Goal: Transaction & Acquisition: Purchase product/service

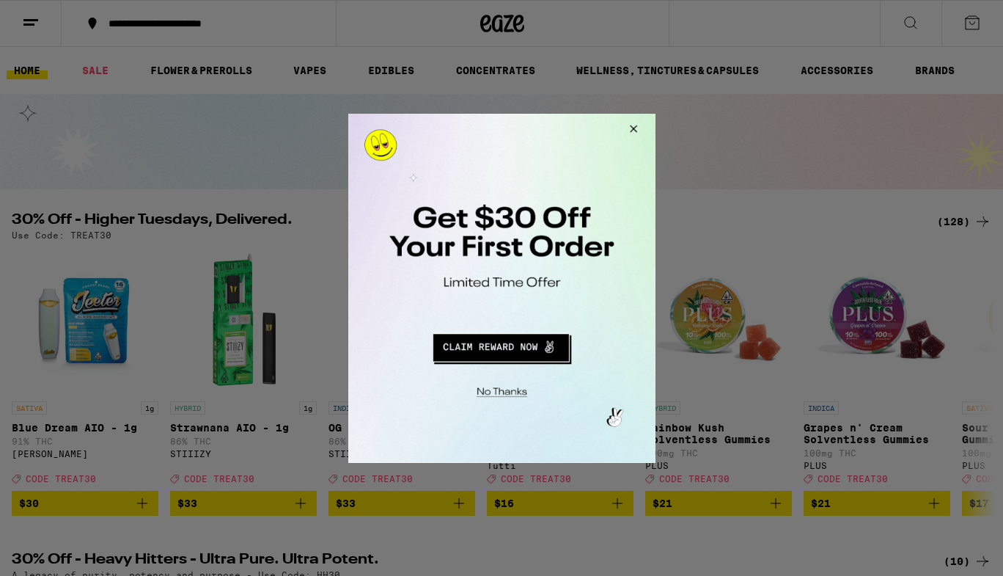
click at [633, 125] on button "Close Modal" at bounding box center [631, 130] width 40 height 35
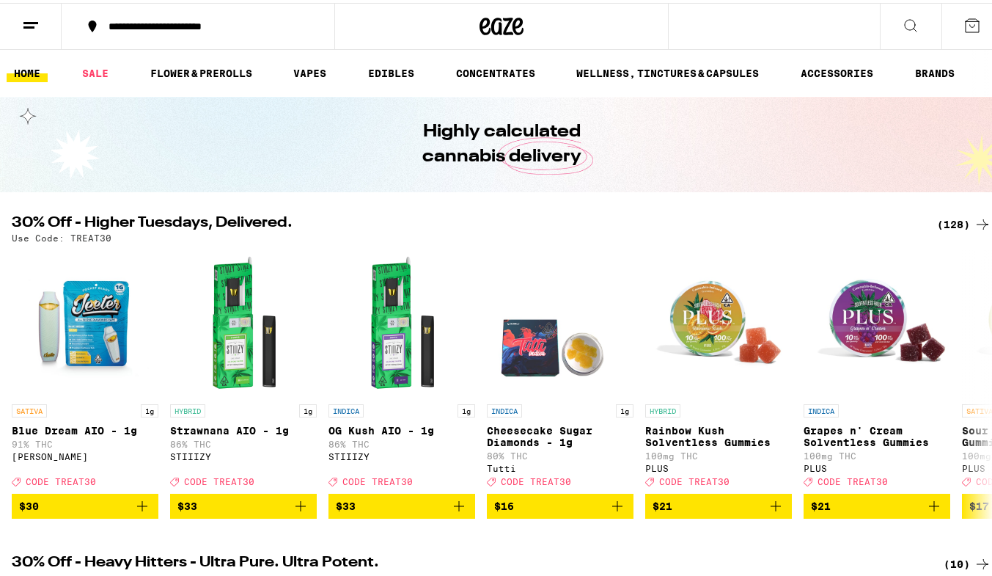
click at [964, 21] on icon at bounding box center [973, 23] width 18 height 18
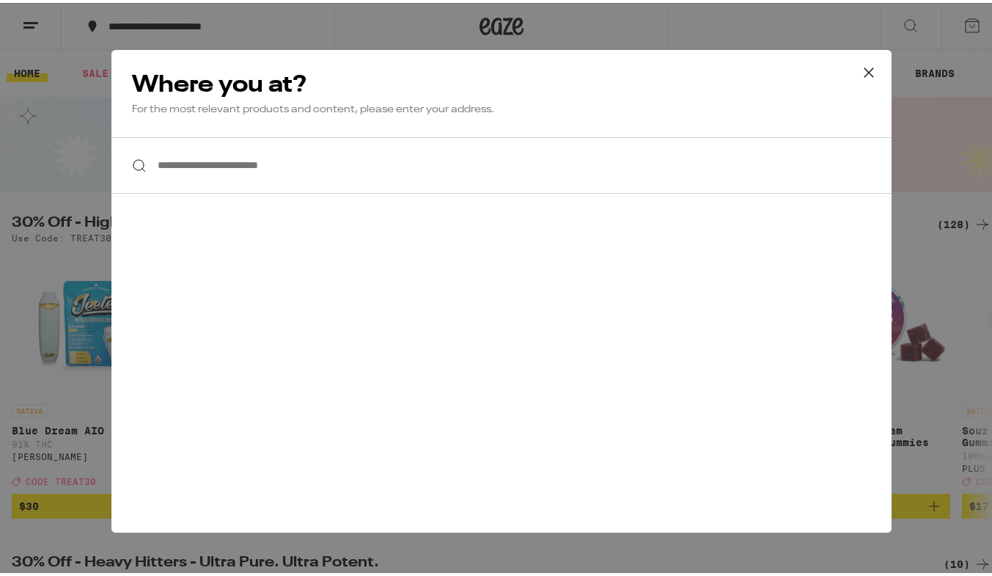
click at [396, 175] on input "**********" at bounding box center [501, 162] width 780 height 56
click at [309, 159] on input "**********" at bounding box center [501, 162] width 780 height 56
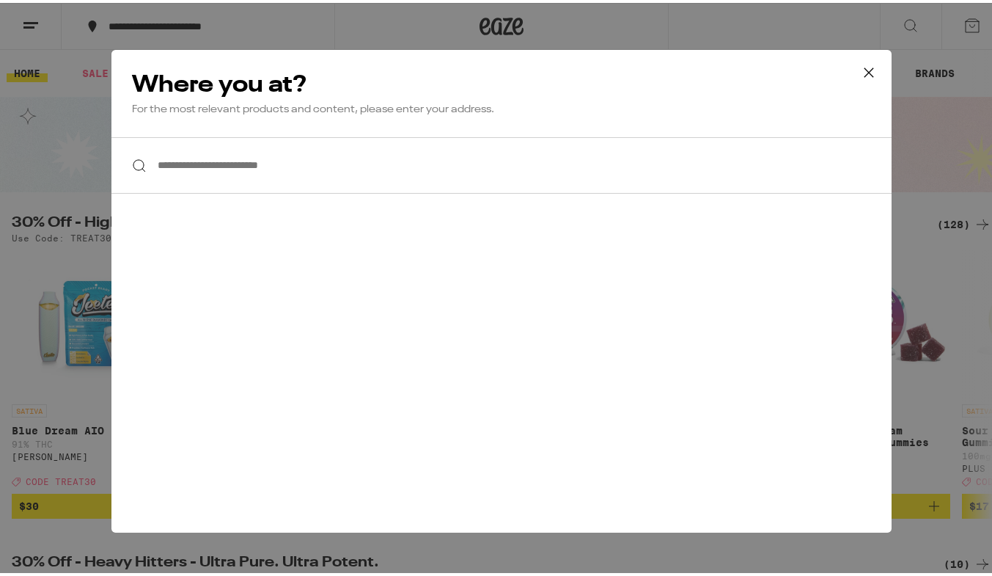
click at [309, 159] on input "**********" at bounding box center [501, 162] width 780 height 56
type input "**********"
click at [863, 67] on icon at bounding box center [869, 70] width 22 height 22
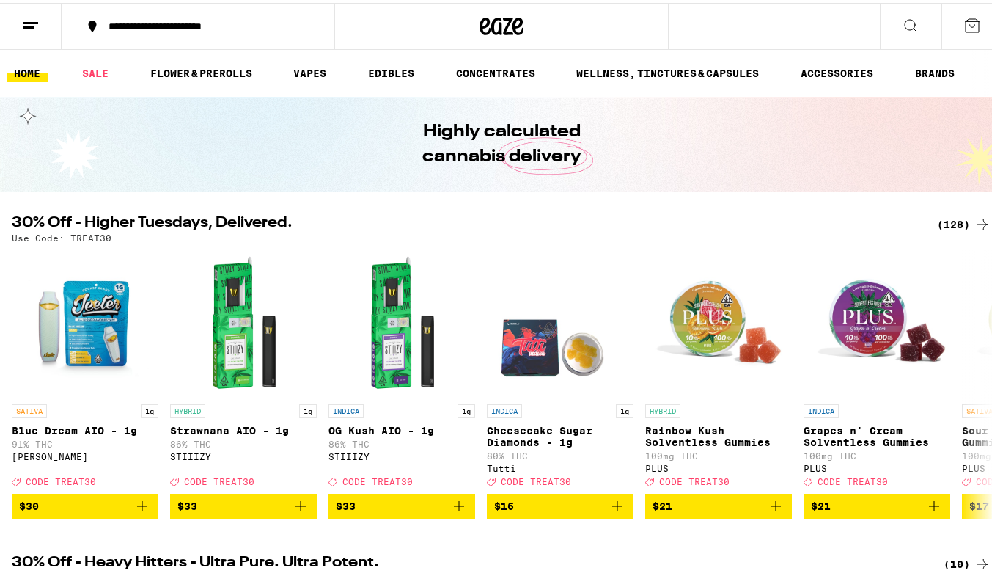
click at [40, 24] on button at bounding box center [31, 24] width 62 height 46
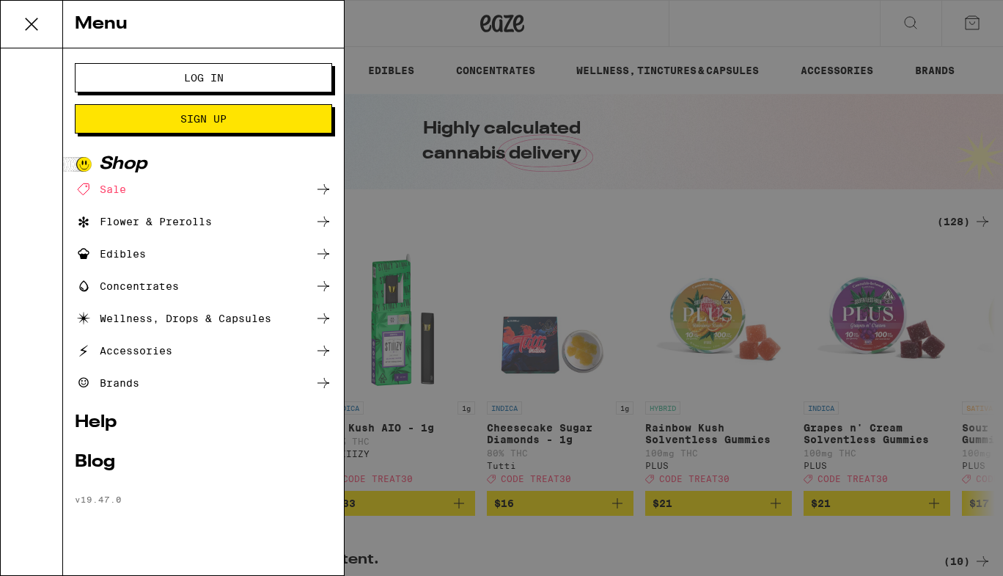
click at [115, 76] on button "Log In" at bounding box center [203, 77] width 257 height 29
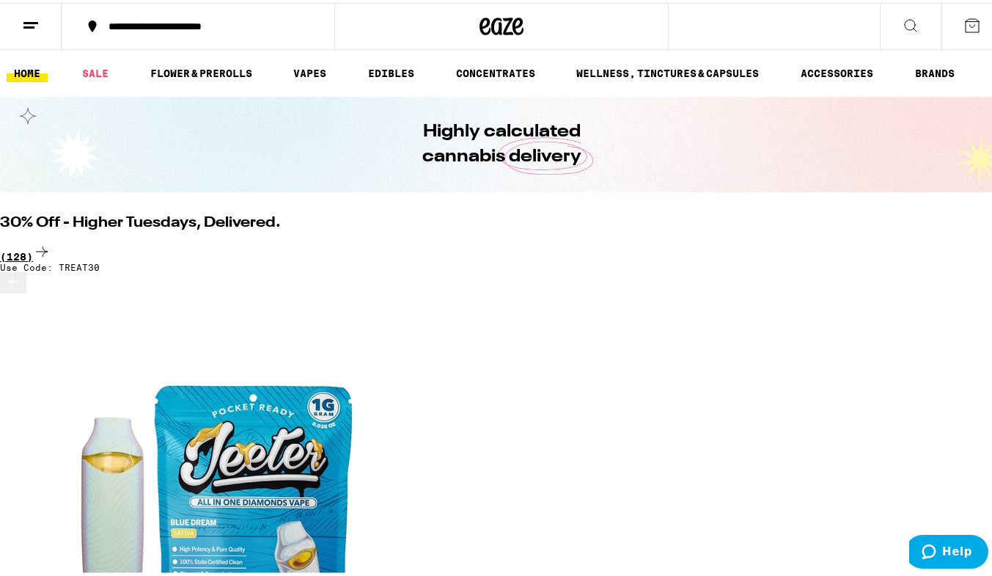
click at [942, 240] on div "(128)" at bounding box center [501, 250] width 1003 height 20
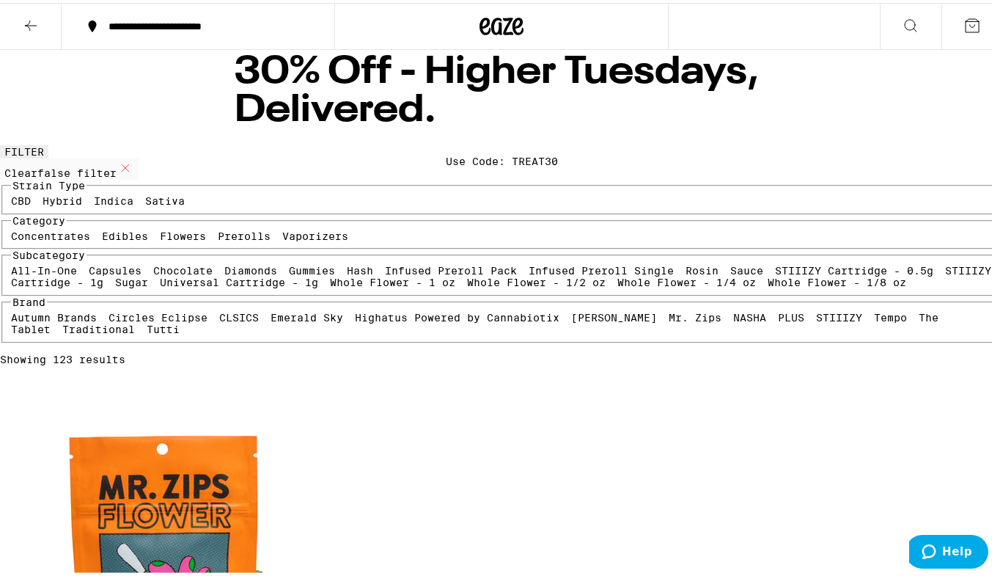
click at [156, 18] on div "**********" at bounding box center [205, 23] width 209 height 10
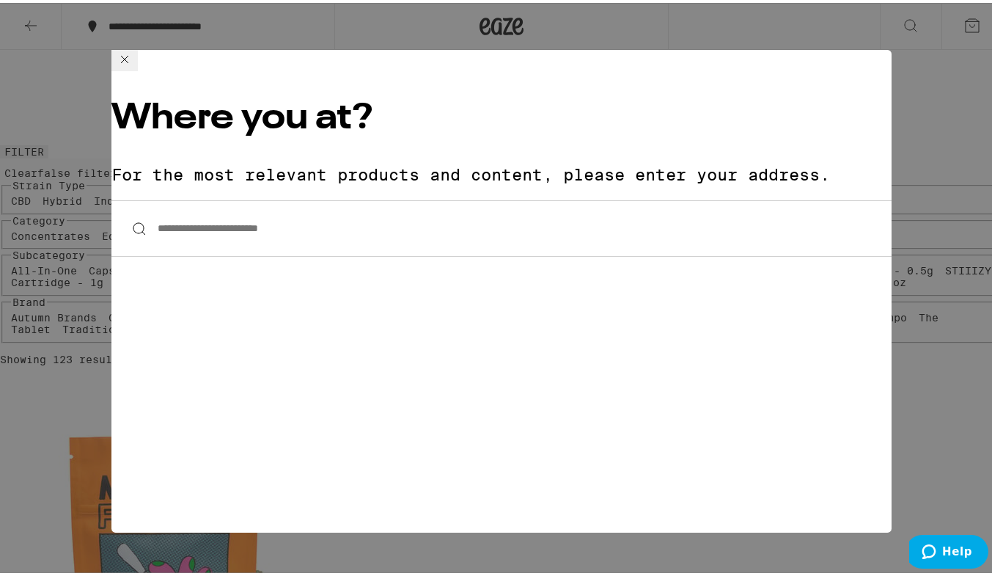
click at [202, 197] on input "**********" at bounding box center [501, 225] width 780 height 56
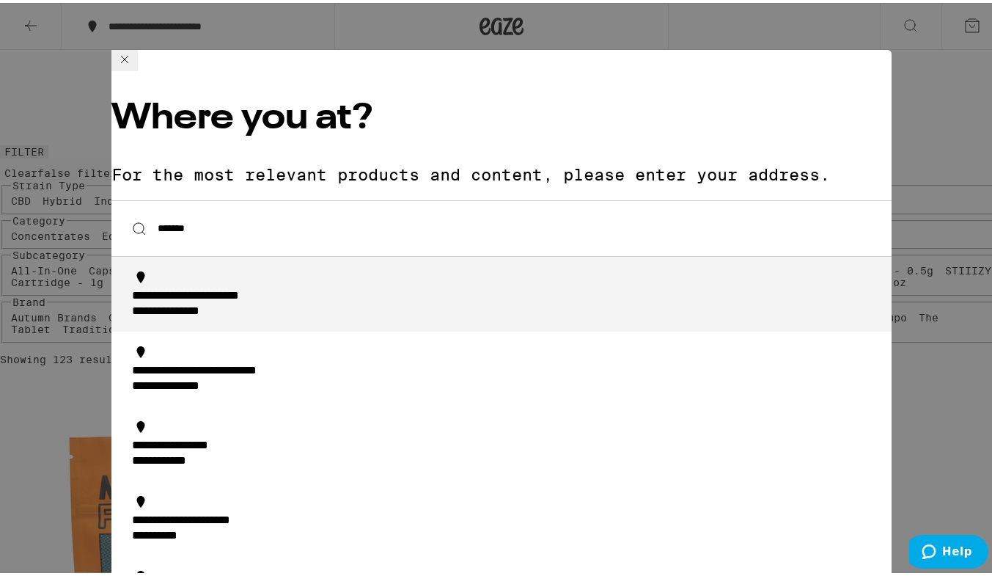
click at [241, 301] on div "**********" at bounding box center [189, 308] width 114 height 15
type input "**********"
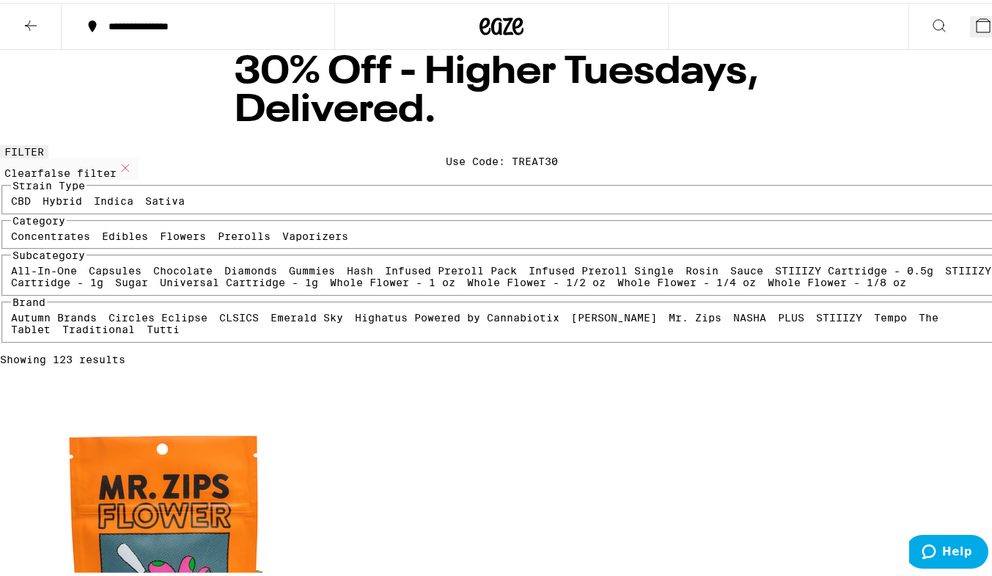
click at [992, 23] on span "9" at bounding box center [995, 28] width 7 height 12
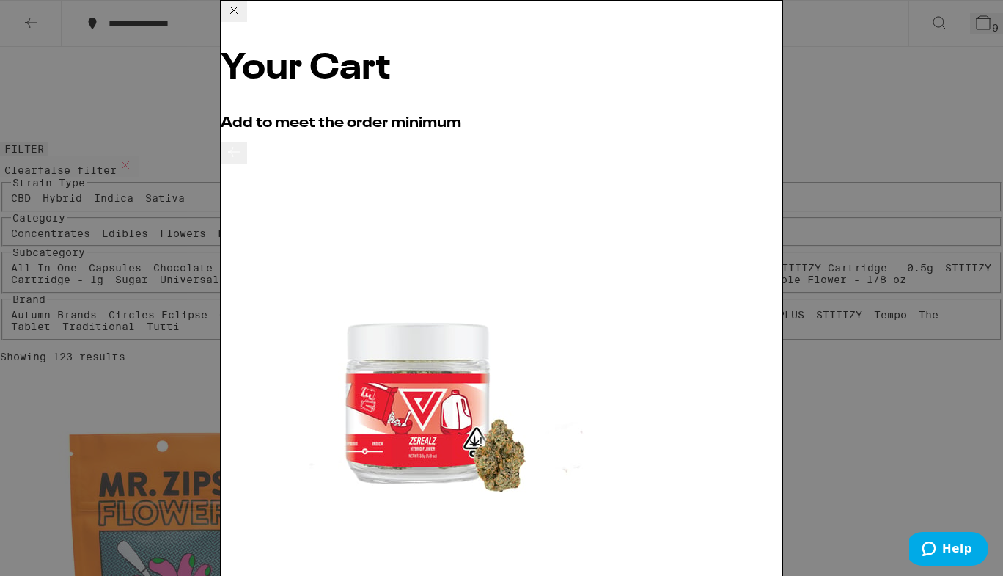
click at [243, 18] on icon at bounding box center [234, 10] width 18 height 18
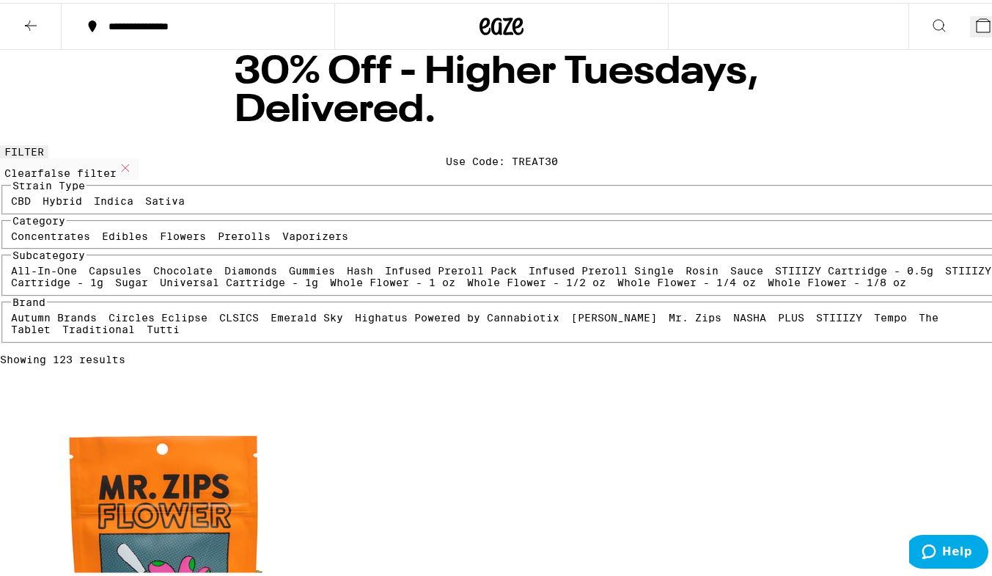
click at [977, 18] on icon at bounding box center [983, 22] width 13 height 13
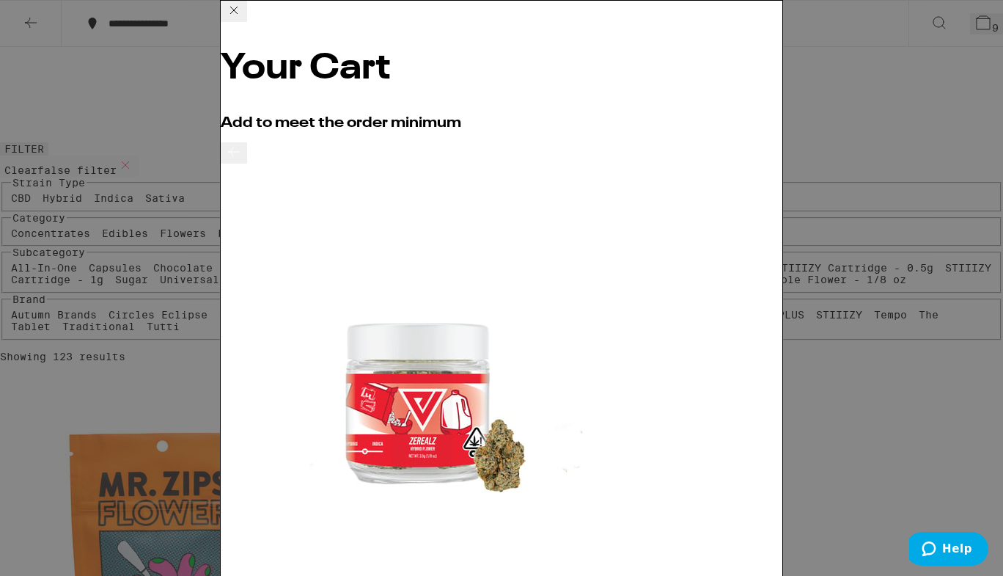
click at [243, 19] on icon at bounding box center [234, 10] width 18 height 18
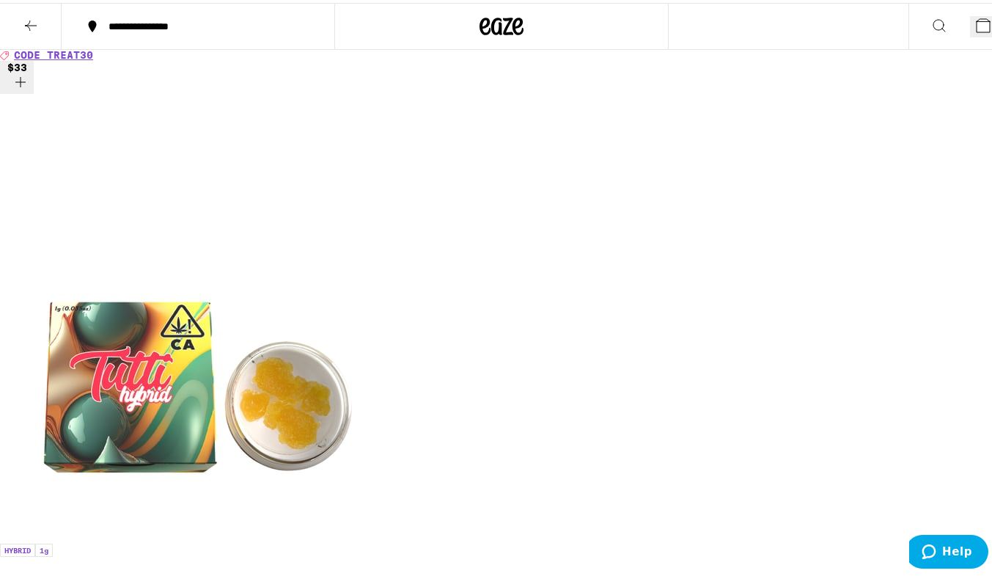
scroll to position [2440, 0]
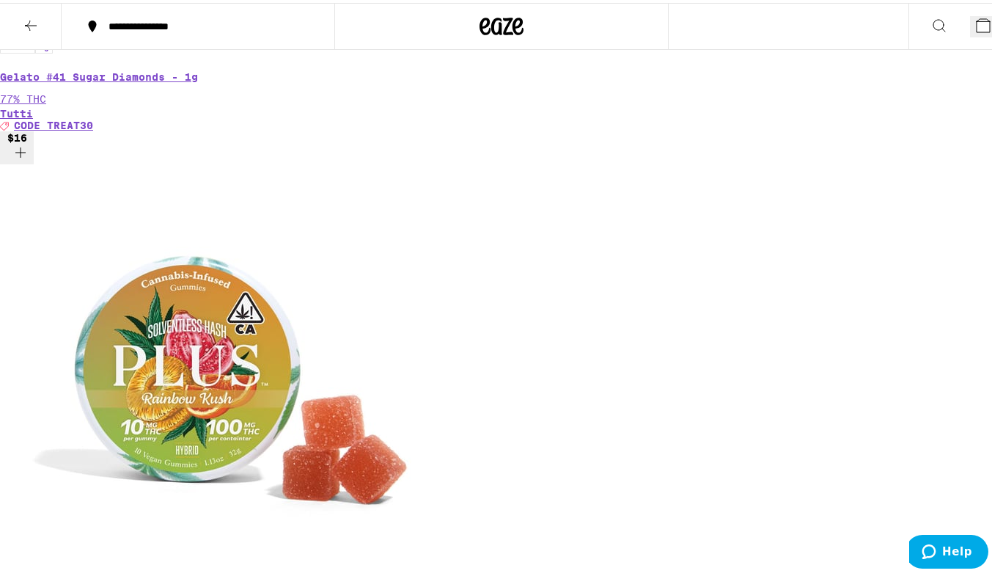
click at [975, 15] on icon at bounding box center [984, 23] width 18 height 18
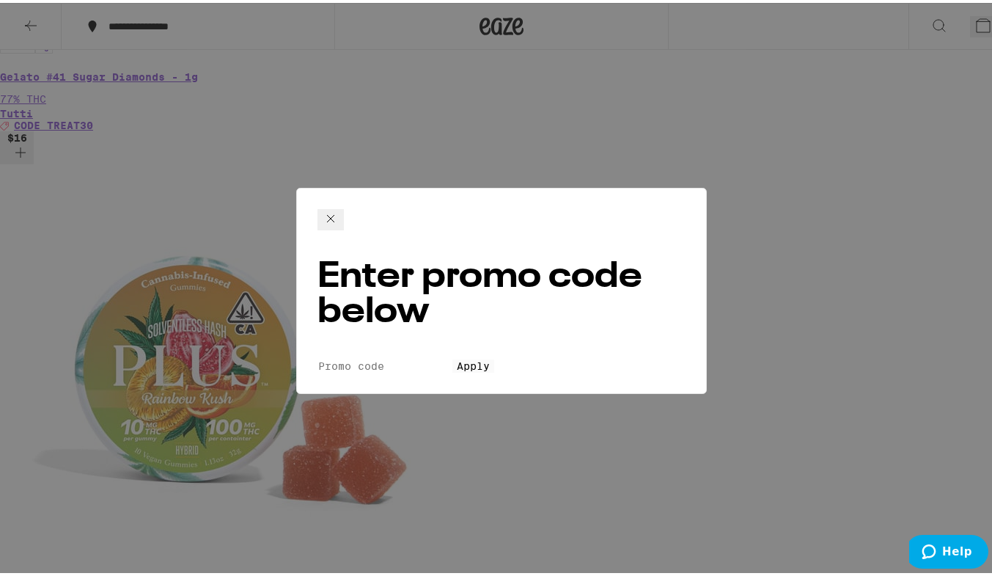
click at [382, 356] on input "Promo Code" at bounding box center [385, 362] width 135 height 13
type input "treat30"
click at [457, 357] on span "Apply" at bounding box center [473, 363] width 33 height 12
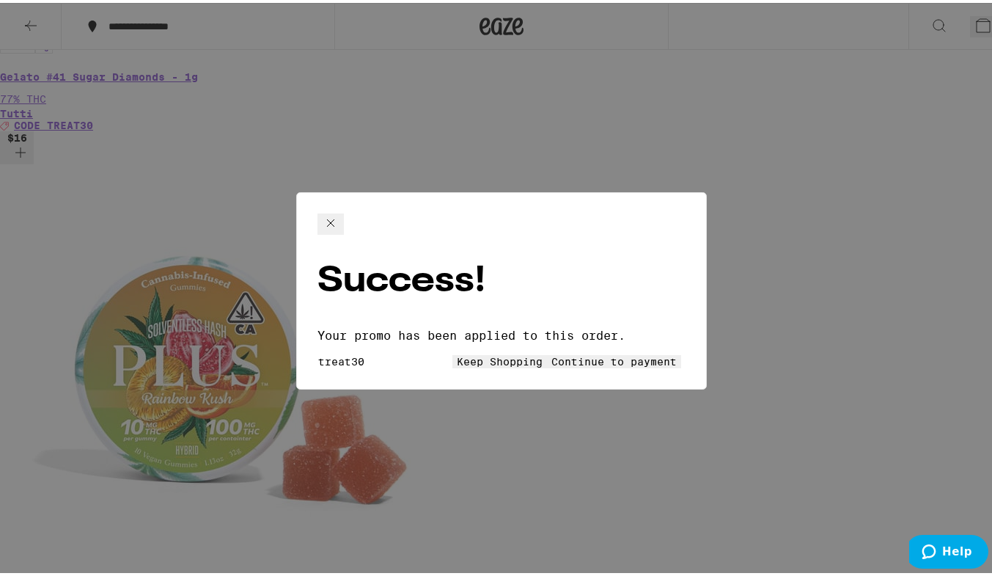
click at [453, 352] on button "Keep Shopping" at bounding box center [500, 358] width 95 height 13
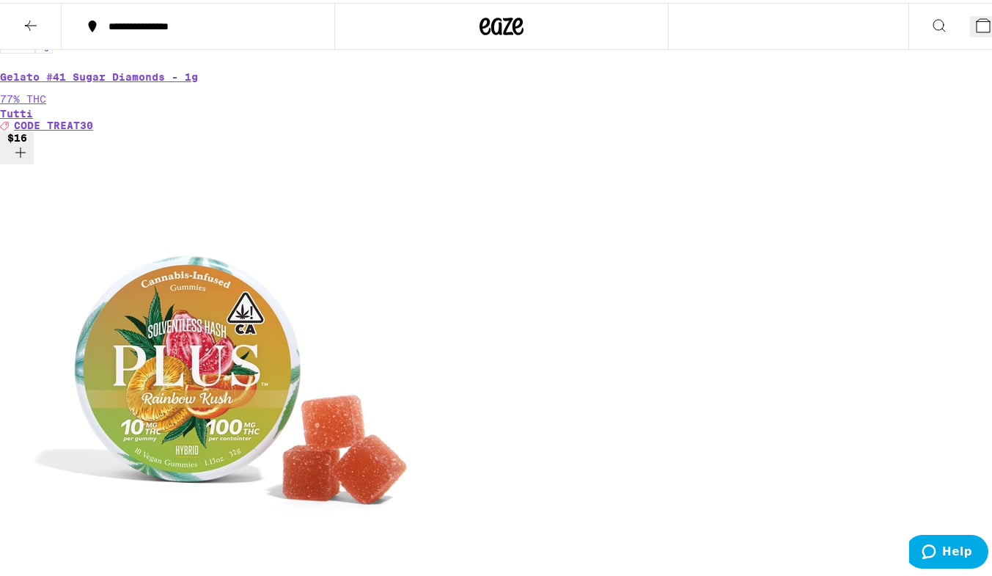
click at [970, 33] on button "9" at bounding box center [986, 23] width 33 height 21
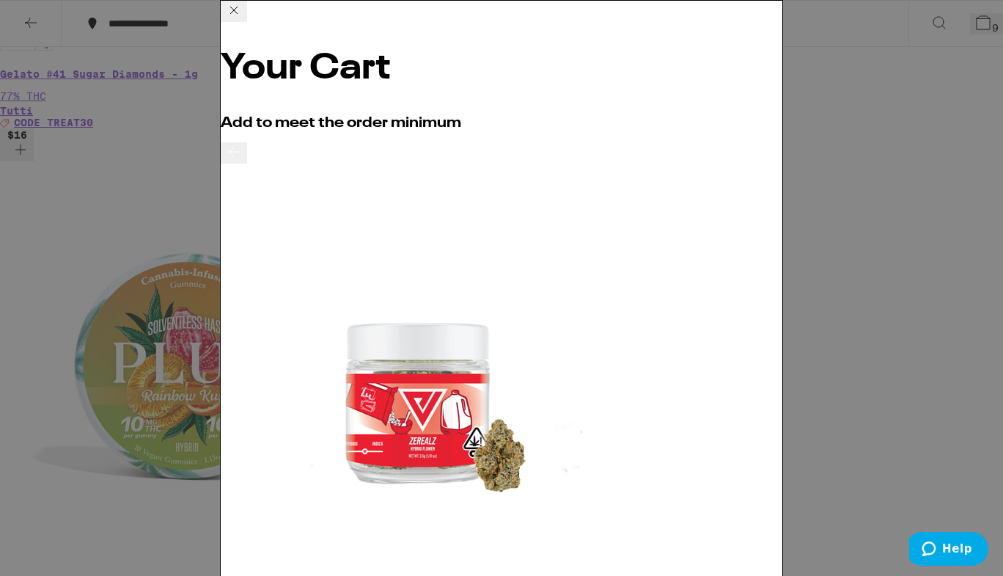
click at [703, 116] on h2 "Add to meet the order minimum" at bounding box center [502, 123] width 562 height 15
click at [243, 19] on icon at bounding box center [234, 10] width 18 height 18
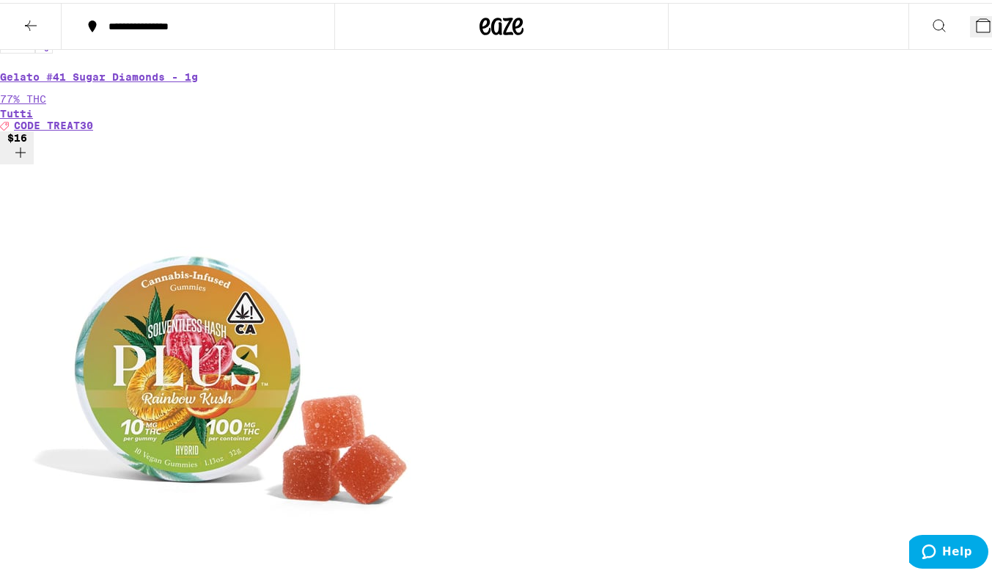
click at [764, 20] on div "**********" at bounding box center [501, 23] width 1003 height 47
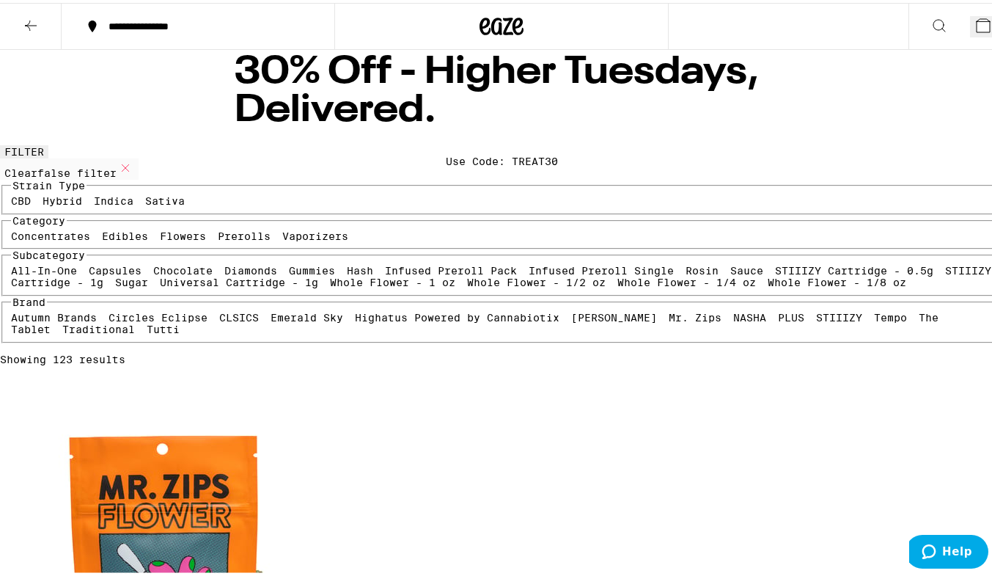
click at [970, 32] on button "9" at bounding box center [986, 23] width 33 height 21
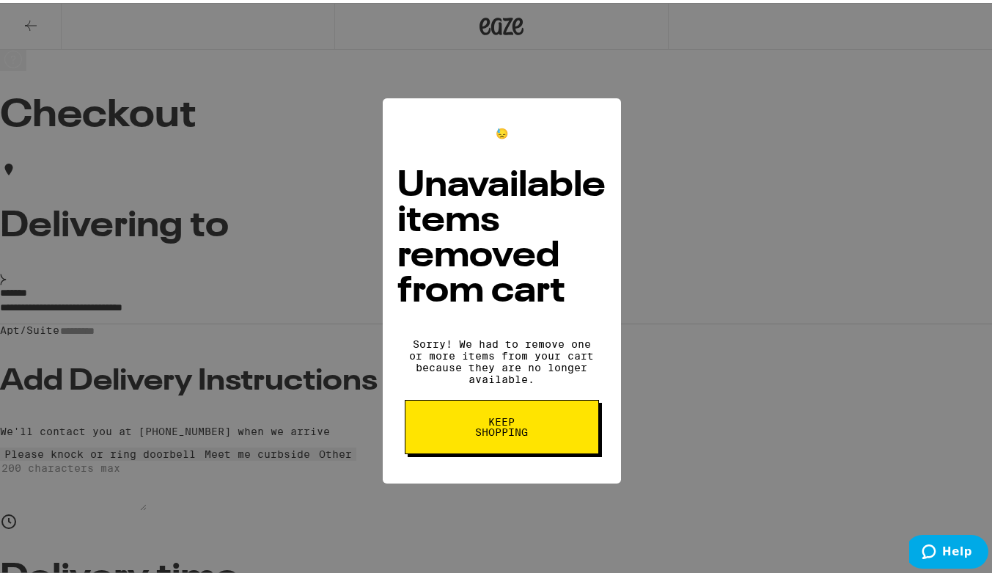
click at [526, 414] on span "Keep Shopping" at bounding box center [502, 424] width 76 height 21
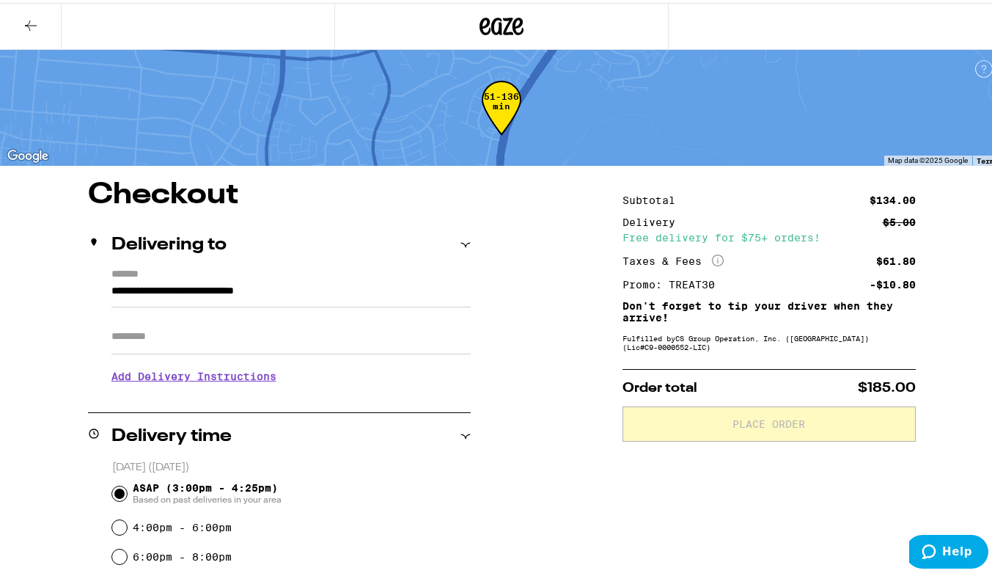
click at [23, 29] on icon at bounding box center [31, 23] width 18 height 18
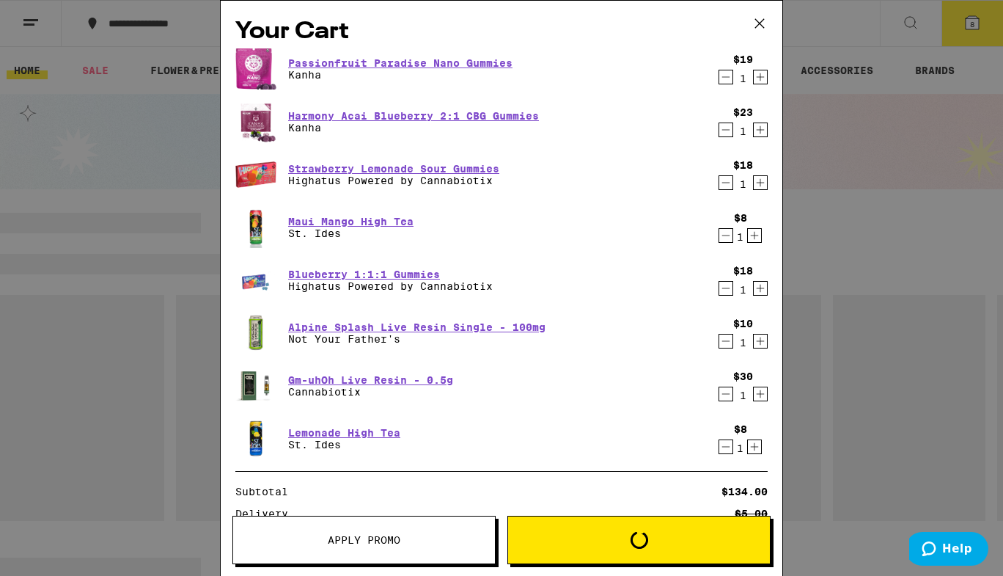
click at [721, 79] on icon "Decrement" at bounding box center [726, 77] width 13 height 18
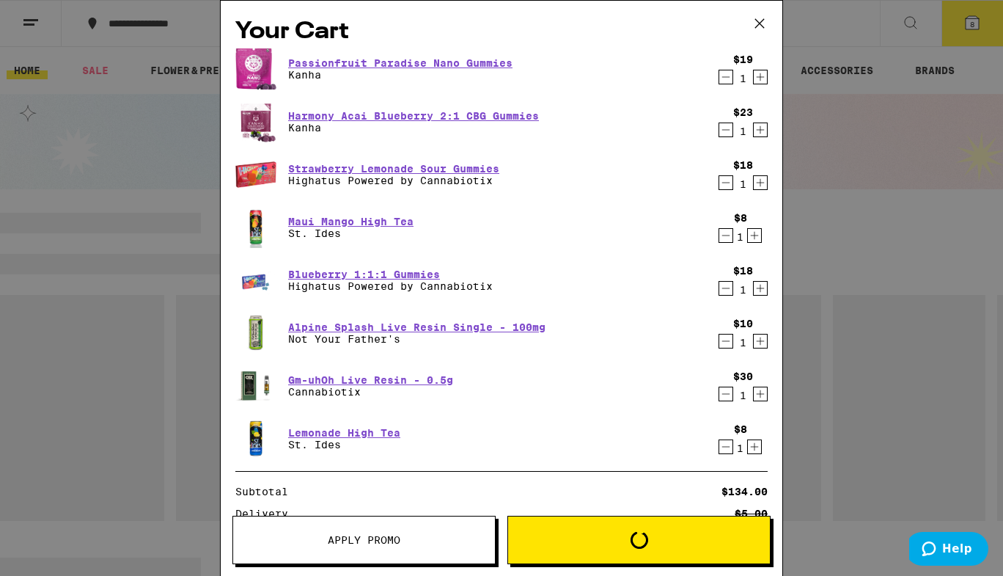
click at [721, 79] on div "Your Cart Passionfruit Paradise Nano Gummies Kanha $19 1 Harmony Acai Blueberry…" at bounding box center [502, 266] width 562 height 531
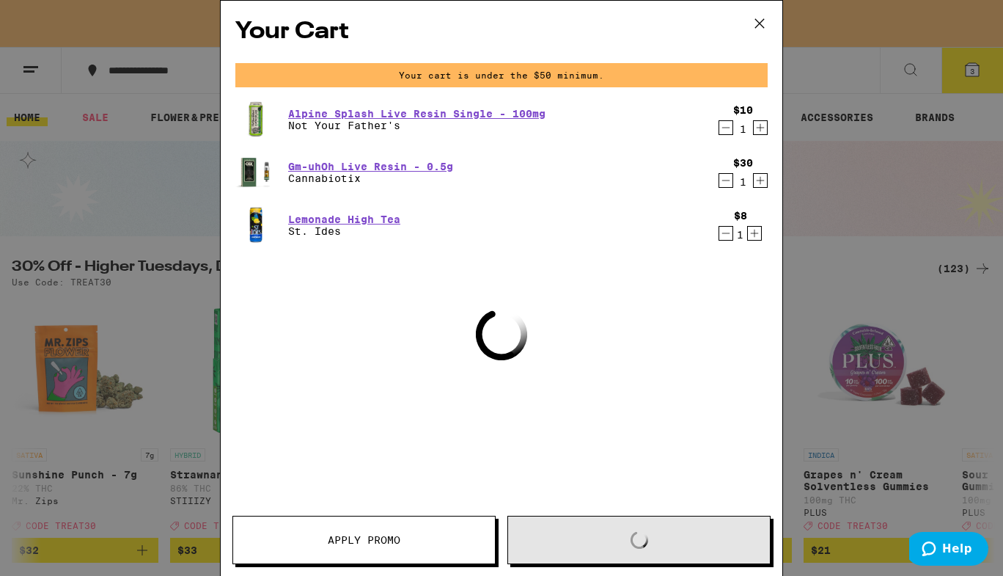
click at [711, 79] on div "Your cart is under the $50 minimum." at bounding box center [501, 75] width 533 height 24
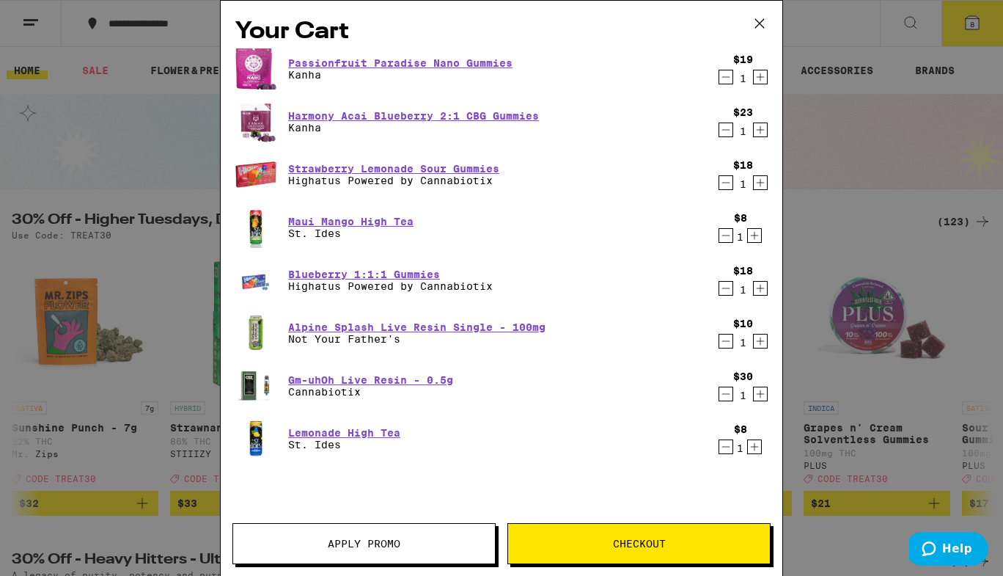
click at [720, 79] on icon "Decrement" at bounding box center [726, 77] width 13 height 18
click at [719, 79] on button "Decrement" at bounding box center [726, 77] width 15 height 15
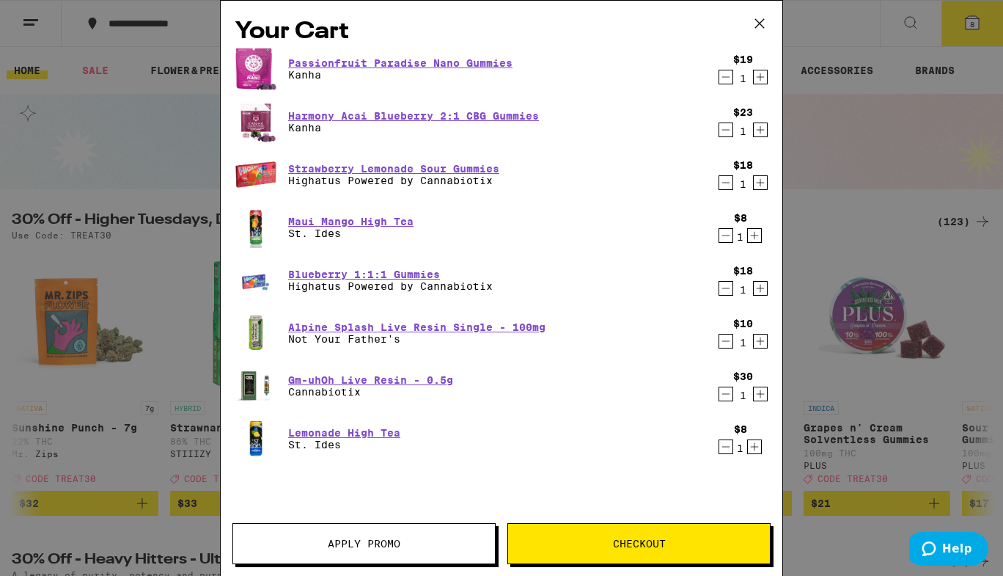
click at [719, 79] on div "Your Cart Passionfruit Paradise Nano Gummies Kanha $19 1 Harmony Acai Blueberry…" at bounding box center [502, 266] width 562 height 531
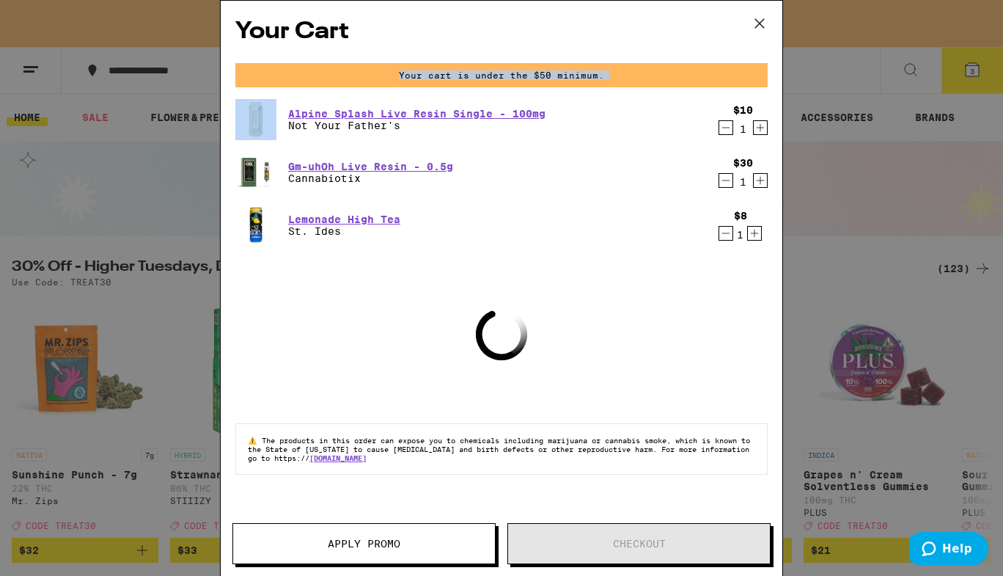
drag, startPoint x: 719, startPoint y: 79, endPoint x: 590, endPoint y: 327, distance: 279.2
click at [590, 327] on div "Your Cart Your cart is under the $50 minimum. Alpine Splash Live Resin Single -…" at bounding box center [502, 266] width 562 height 531
click at [727, 130] on icon "Decrement" at bounding box center [726, 128] width 13 height 18
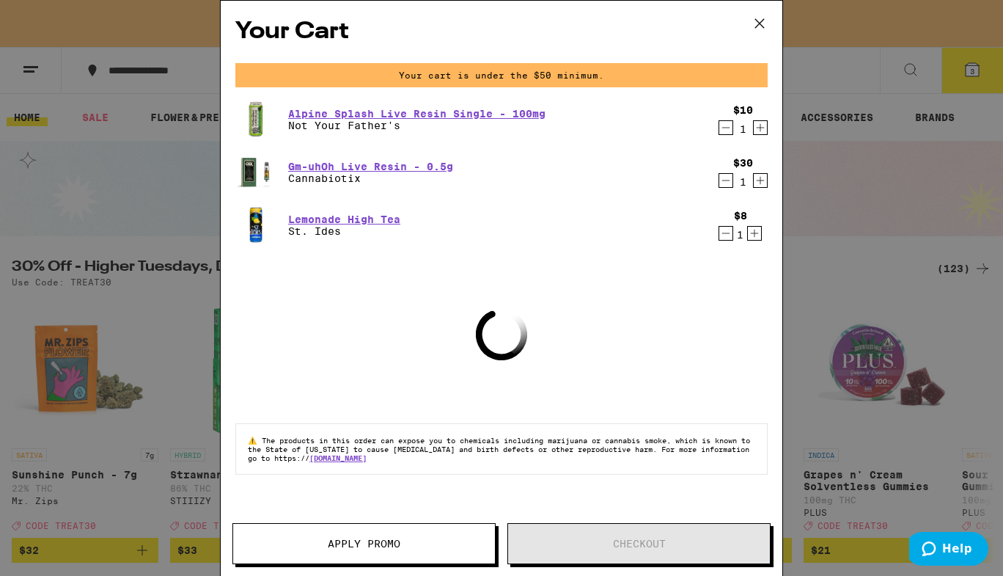
click at [727, 130] on div "Your Cart Your cart is under the $50 minimum. Alpine Splash Live Resin Single -…" at bounding box center [502, 266] width 562 height 531
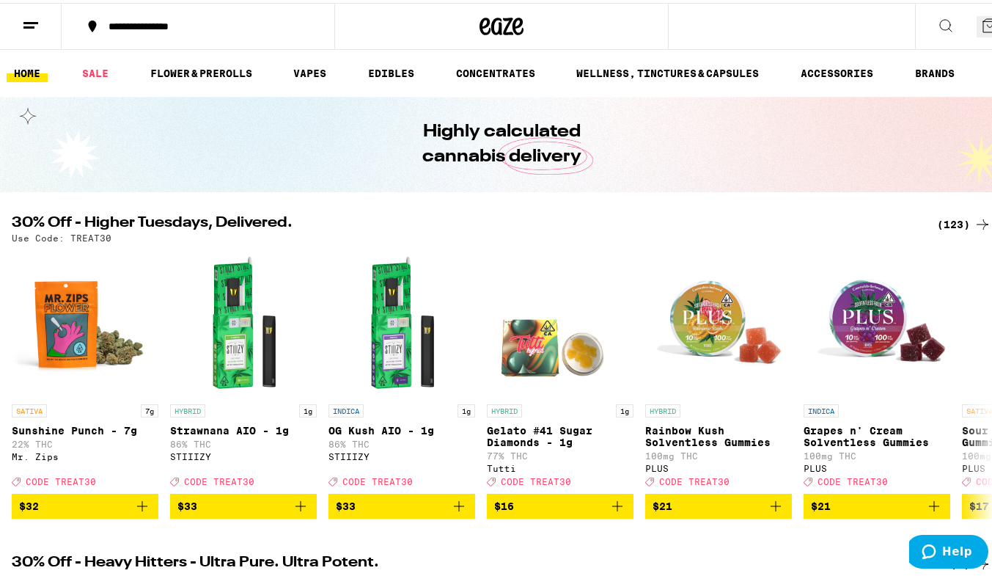
click at [940, 220] on div "(123)" at bounding box center [964, 222] width 54 height 18
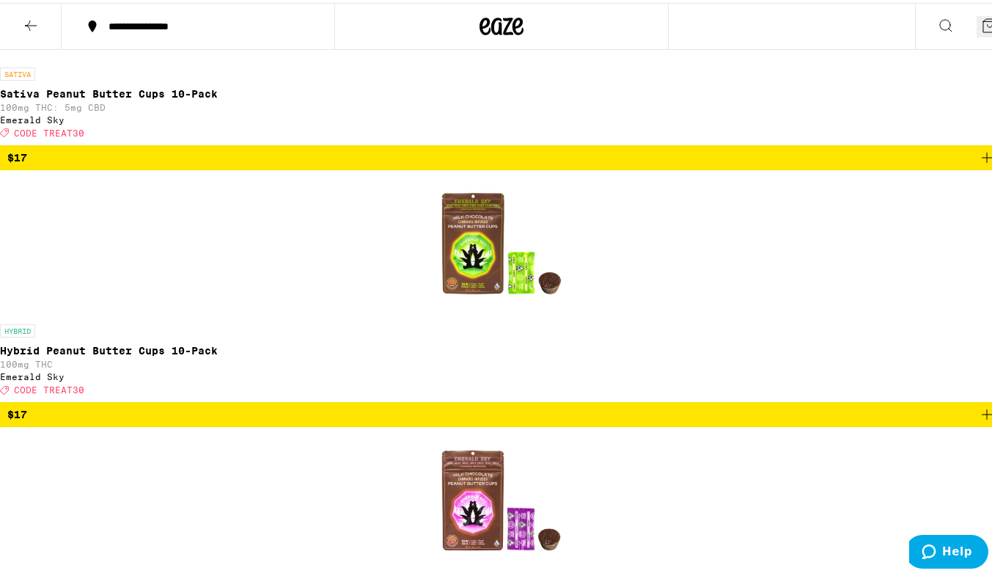
scroll to position [2014, 0]
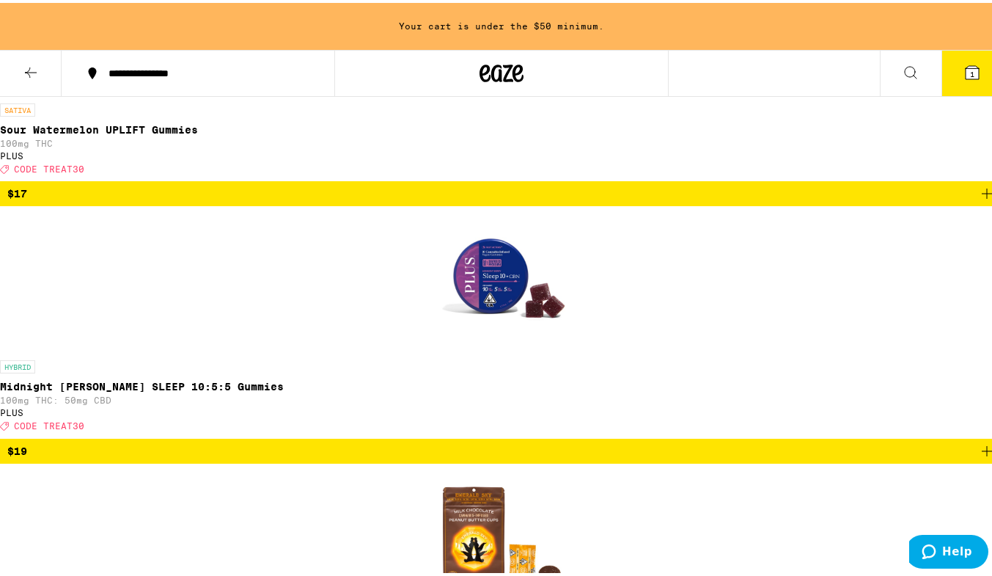
scroll to position [2061, 0]
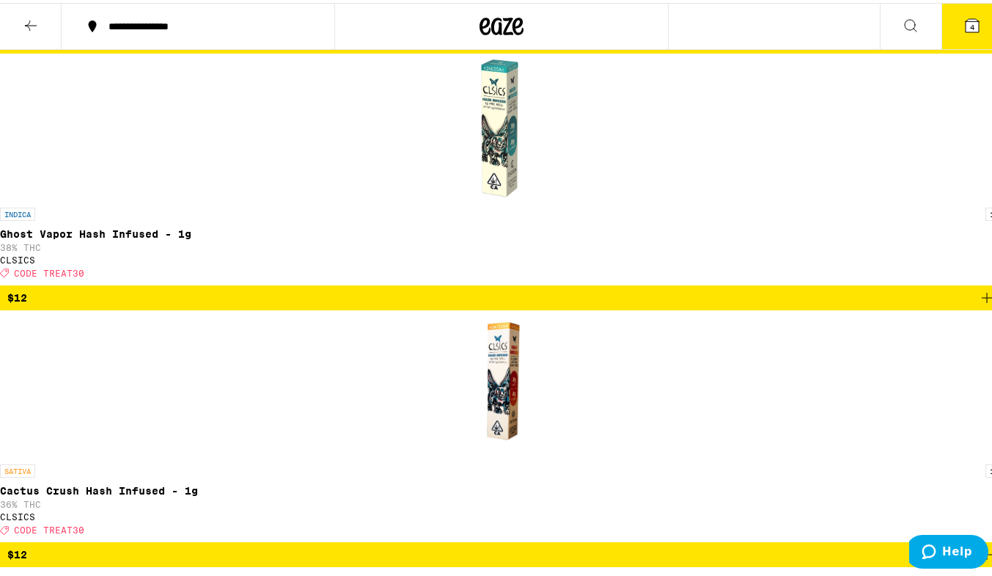
scroll to position [5212, 0]
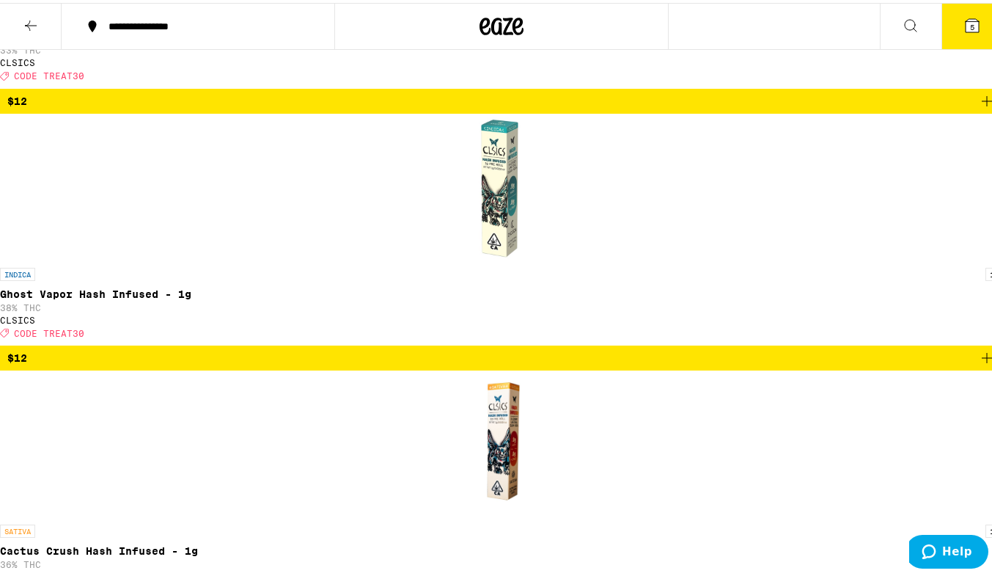
scroll to position [5646, 0]
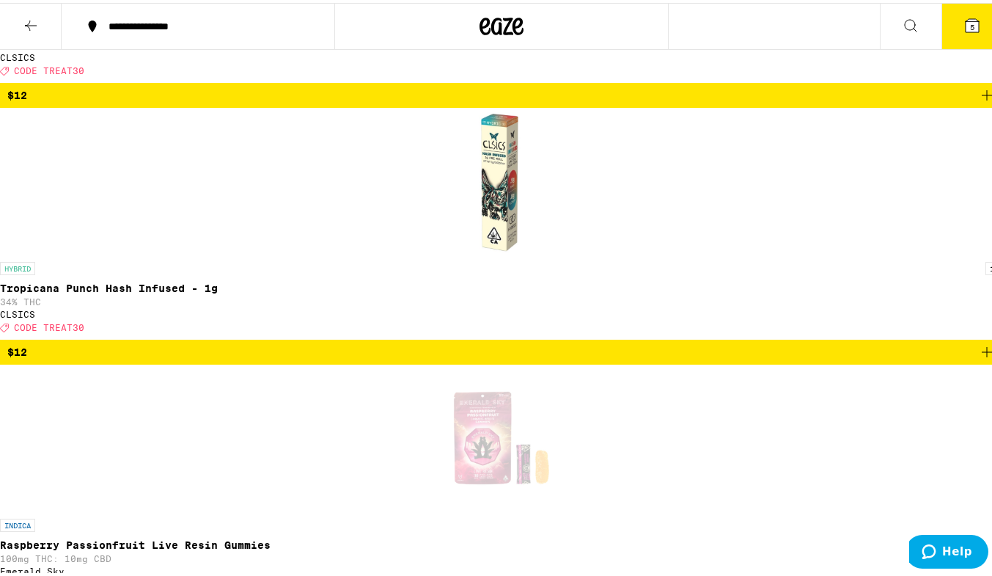
scroll to position [5676, 0]
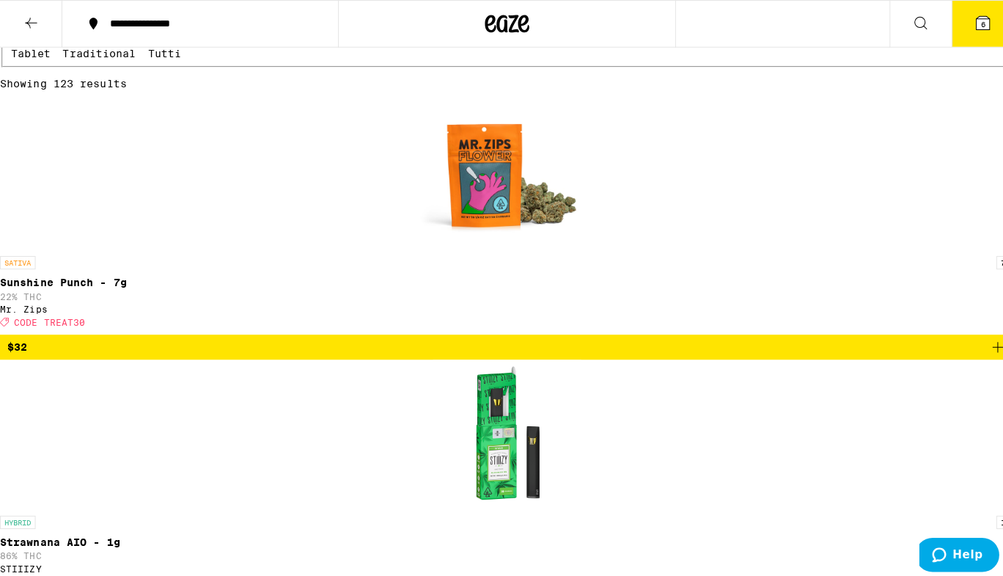
scroll to position [313, 0]
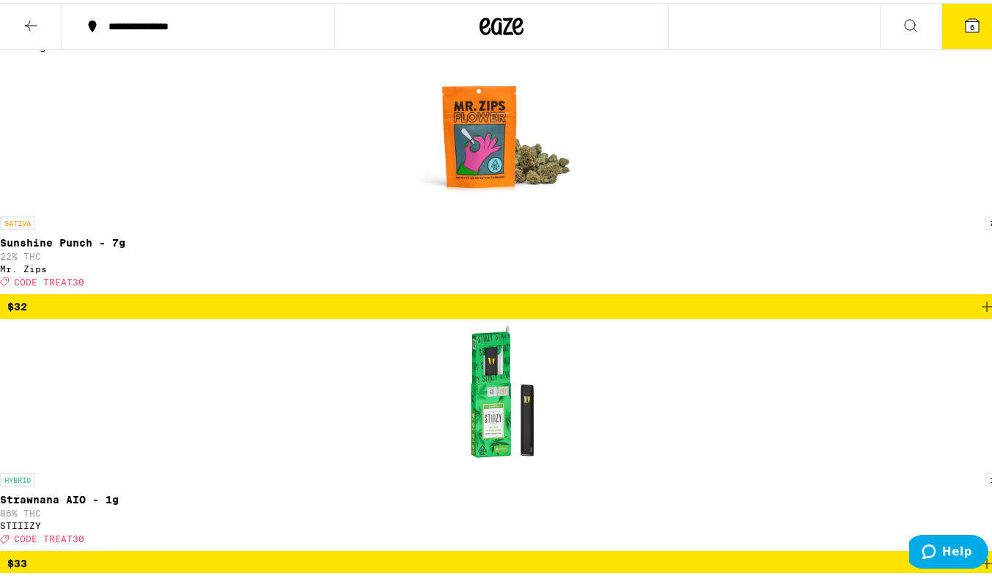
click at [970, 26] on span "6" at bounding box center [972, 24] width 4 height 9
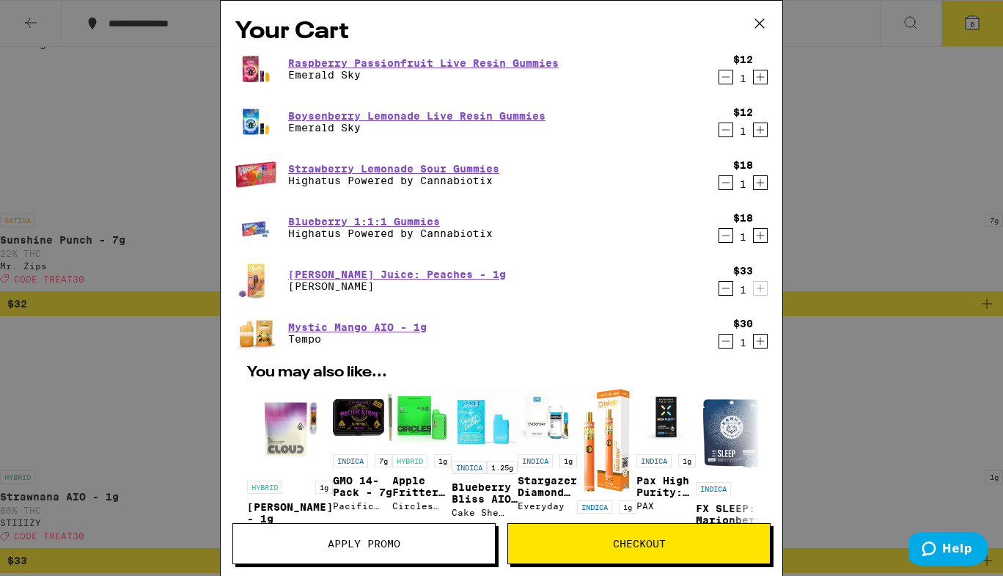
scroll to position [319, 0]
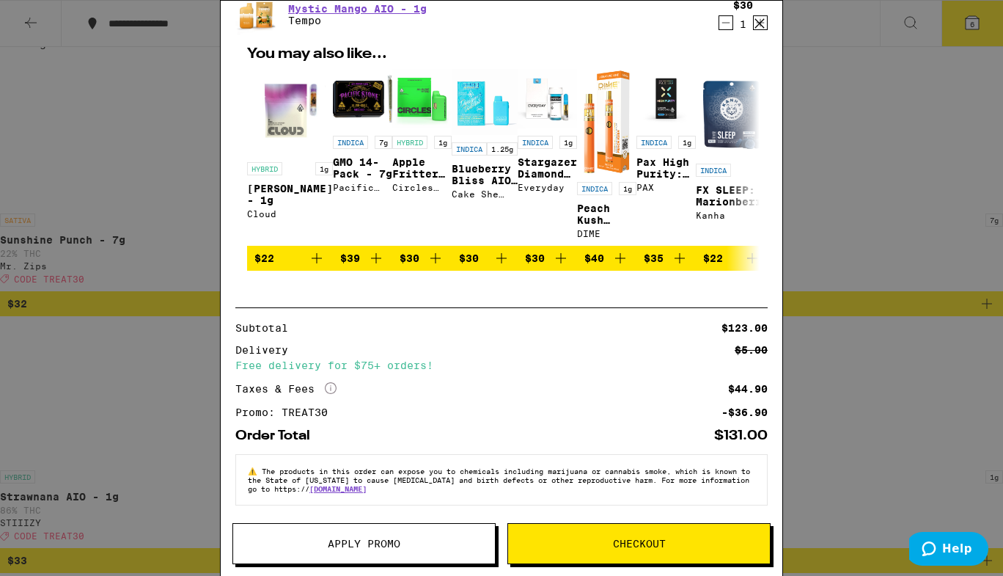
click at [464, 541] on span "Apply Promo" at bounding box center [364, 543] width 262 height 10
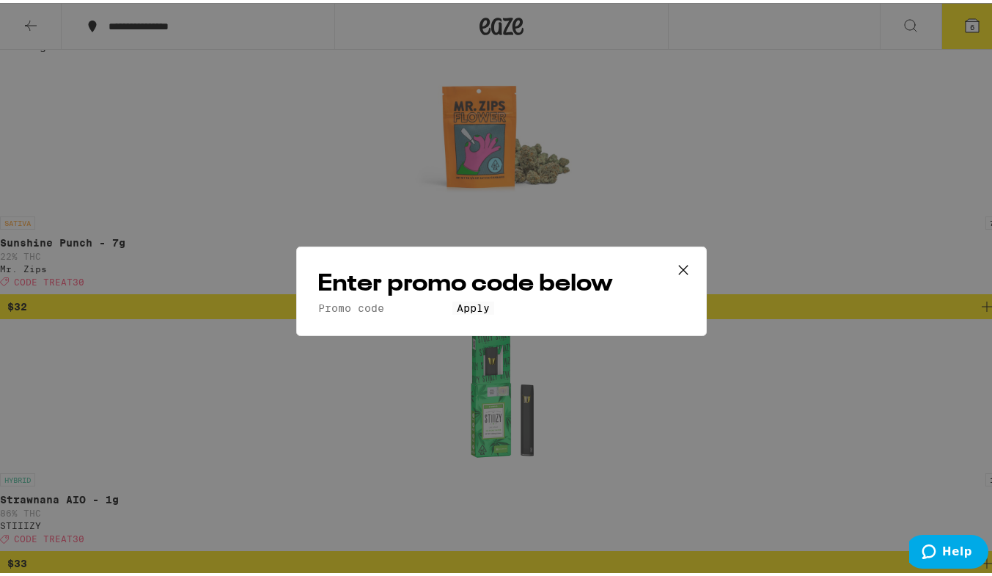
click at [453, 299] on input "Promo Code" at bounding box center [385, 305] width 135 height 13
type input "TREAT30"
click at [494, 312] on button "Apply" at bounding box center [474, 305] width 42 height 13
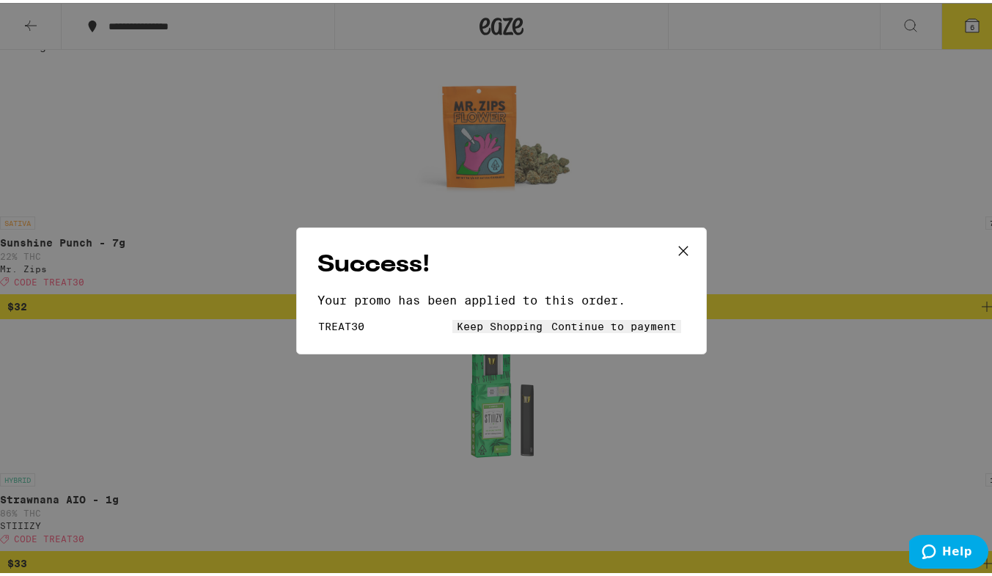
click at [453, 317] on button "Keep Shopping" at bounding box center [500, 323] width 95 height 13
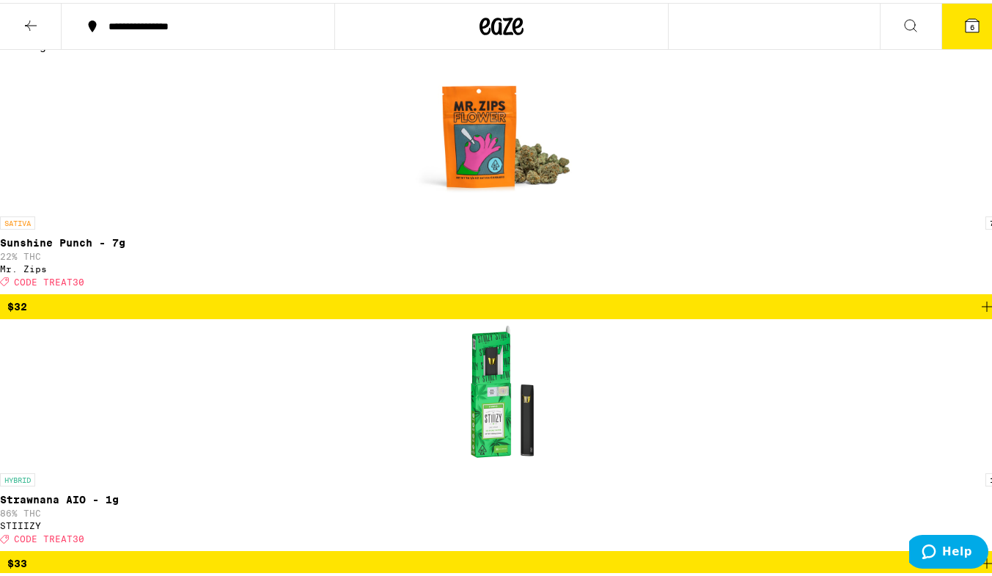
click at [966, 23] on icon at bounding box center [972, 22] width 13 height 13
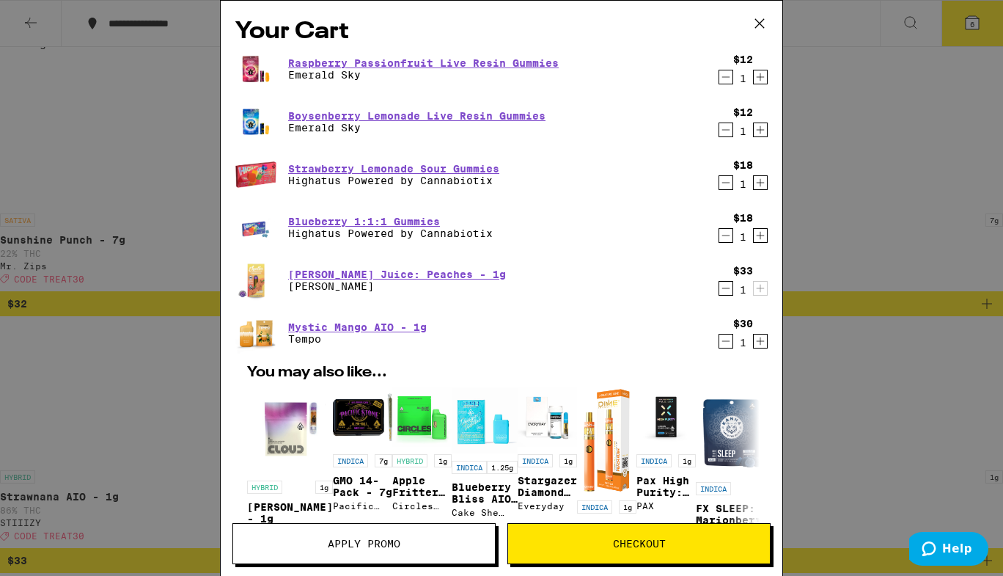
click at [756, 14] on icon at bounding box center [760, 23] width 22 height 22
